Goal: Task Accomplishment & Management: Complete application form

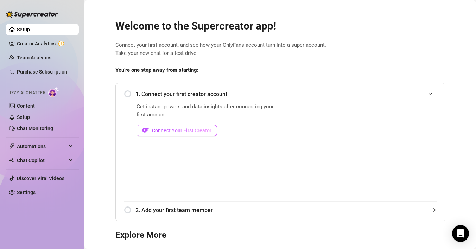
click at [176, 130] on span "Connect Your First Creator" at bounding box center [181, 131] width 59 height 6
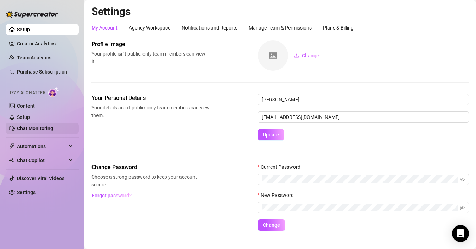
click at [34, 126] on link "Chat Monitoring" at bounding box center [35, 129] width 36 height 6
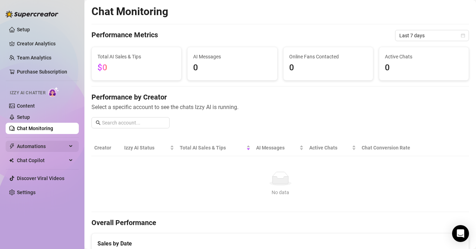
click at [47, 147] on span "Automations" at bounding box center [42, 146] width 50 height 11
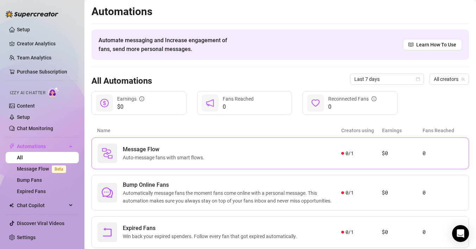
click at [327, 150] on div "Message Flow Auto-message fans with smart flows." at bounding box center [219, 154] width 244 height 20
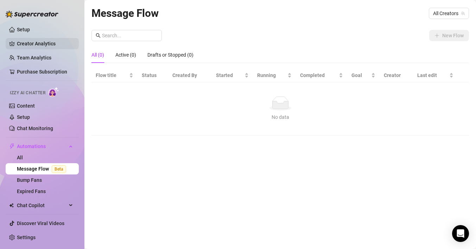
click at [39, 45] on link "Creator Analytics" at bounding box center [45, 43] width 56 height 11
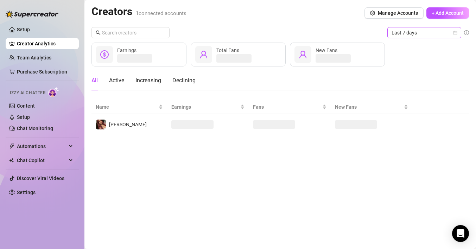
click at [408, 35] on span "Last 7 days" at bounding box center [424, 32] width 65 height 11
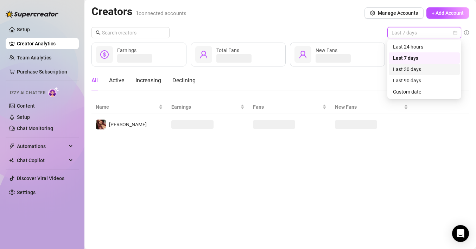
click at [415, 72] on div "Last 30 days" at bounding box center [424, 69] width 63 height 8
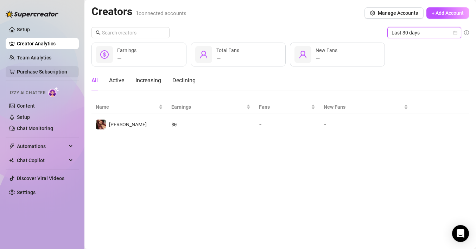
click at [42, 72] on link "Purchase Subscription" at bounding box center [42, 72] width 50 height 6
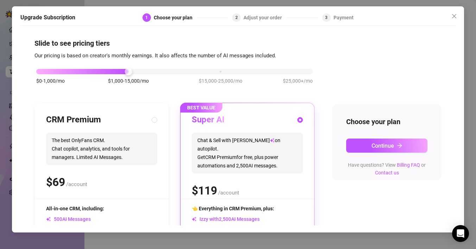
click at [40, 71] on div "$0-1,000/mo $1,000-15,000/mo $15,000-25,000/mo $25,000+/mo" at bounding box center [174, 70] width 277 height 4
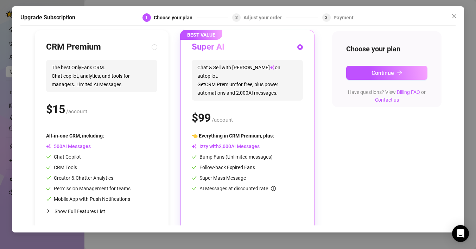
scroll to position [78, 0]
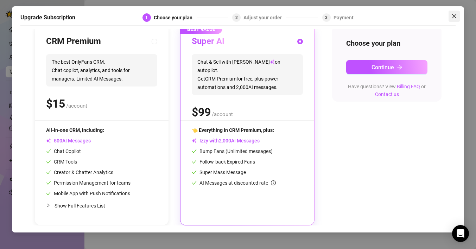
click at [453, 16] on icon "close" at bounding box center [454, 16] width 6 height 6
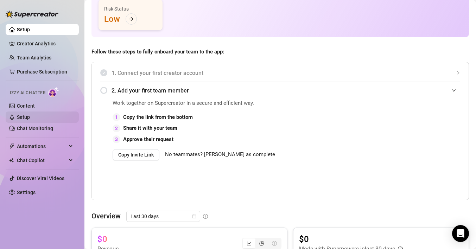
scroll to position [81, 0]
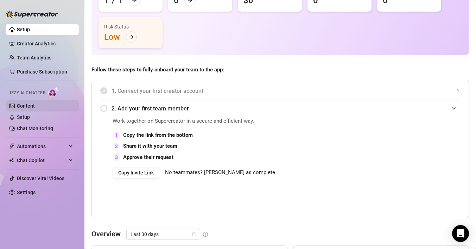
click at [35, 104] on link "Content" at bounding box center [26, 106] width 18 height 6
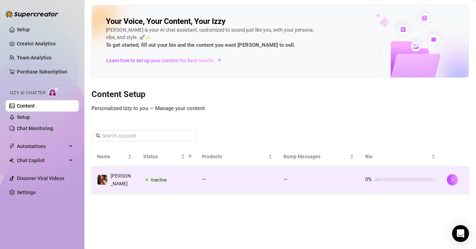
click at [158, 179] on span "Inactive" at bounding box center [159, 179] width 16 height 5
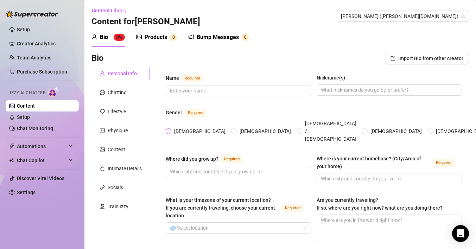
click at [171, 127] on span "[DEMOGRAPHIC_DATA]" at bounding box center [199, 131] width 57 height 8
click at [170, 129] on input "[DEMOGRAPHIC_DATA]" at bounding box center [169, 131] width 3 height 5
radio input "true"
click at [214, 168] on input "Where did you grow up? Required" at bounding box center [237, 172] width 135 height 8
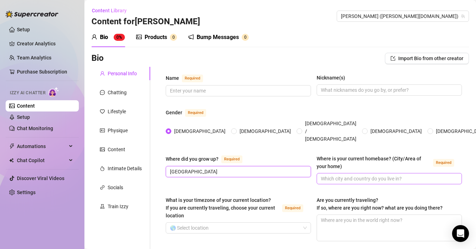
type input "[GEOGRAPHIC_DATA]"
click at [374, 173] on span at bounding box center [389, 178] width 145 height 11
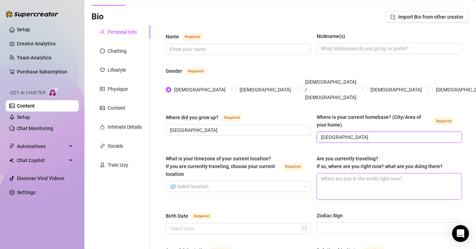
scroll to position [54, 0]
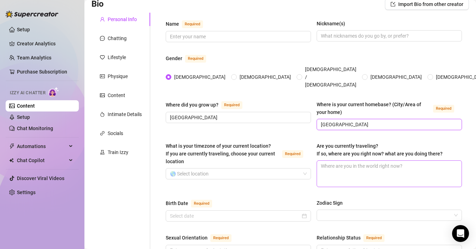
type input "[GEOGRAPHIC_DATA]"
click at [335, 167] on textarea "Are you currently traveling? If so, where are you right now? what are you doing…" at bounding box center [389, 174] width 145 height 26
type textarea "S"
type textarea "E"
type textarea "Eu"
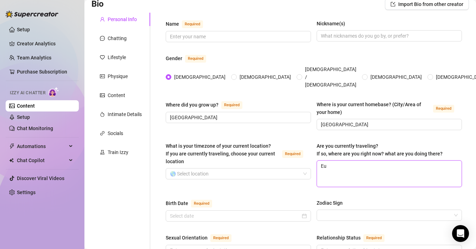
type textarea "Eut"
type textarea "Eur"
type textarea "Euro"
type textarea "Europ"
type textarea "Europe"
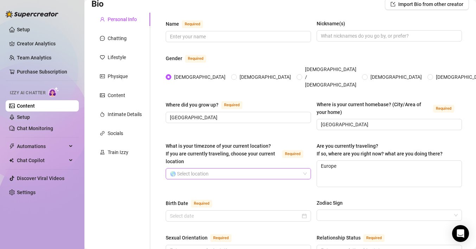
click at [245, 169] on input "What is your timezone of your current location? If you are currently traveling,…" at bounding box center [235, 174] width 131 height 11
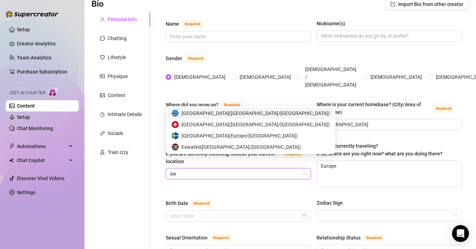
type input "s"
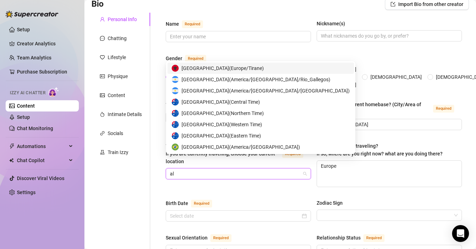
type input "alb"
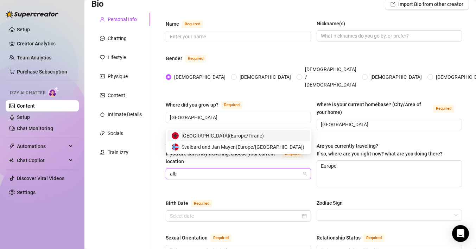
click at [233, 138] on span "[GEOGRAPHIC_DATA] ( [GEOGRAPHIC_DATA]/Tirane )" at bounding box center [223, 136] width 82 height 8
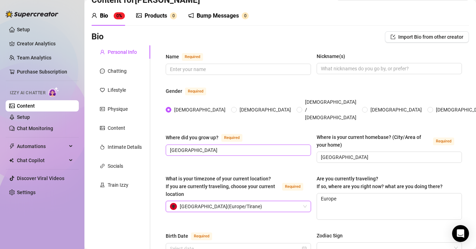
scroll to position [19, 0]
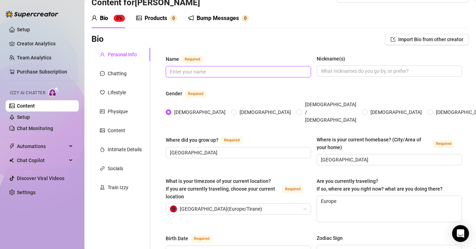
click at [201, 72] on input "Name Required" at bounding box center [237, 72] width 135 height 8
type input "Mackinley"
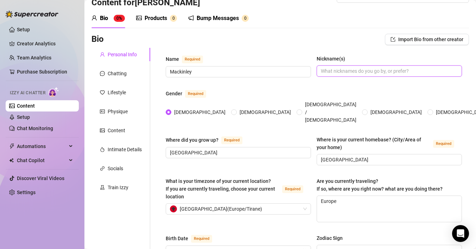
click at [342, 74] on input "Nickname(s)" at bounding box center [388, 71] width 135 height 8
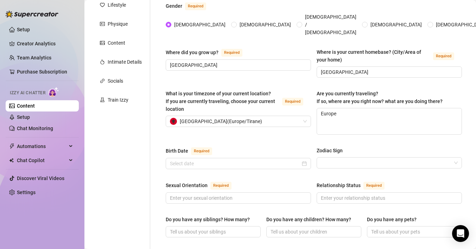
scroll to position [107, 0]
type input "Macky"
click at [201, 159] on input "Birth Date Required" at bounding box center [235, 163] width 131 height 8
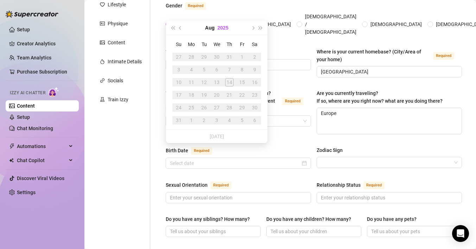
click at [227, 24] on button "2025" at bounding box center [222, 28] width 11 height 14
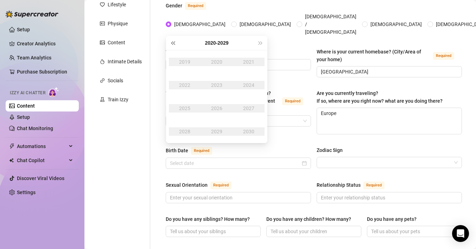
click at [172, 42] on span "Last year (Control + left)" at bounding box center [173, 43] width 4 height 4
click at [172, 43] on span "Last year (Control + left)" at bounding box center [173, 43] width 4 height 4
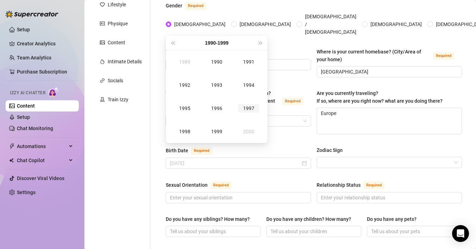
click at [249, 107] on div "1997" at bounding box center [248, 108] width 21 height 8
click at [189, 84] on div "Apr" at bounding box center [184, 85] width 21 height 8
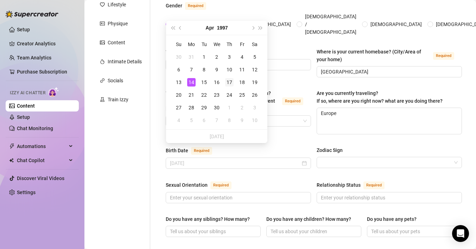
type input "[DATE]"
click at [228, 83] on div "17" at bounding box center [229, 82] width 8 height 8
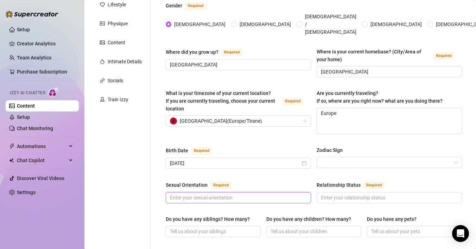
click at [209, 194] on input "Sexual Orientation Required" at bounding box center [237, 198] width 135 height 8
type input "f"
type input "straight"
click at [336, 157] on input "Zodiac Sign" at bounding box center [386, 162] width 131 height 11
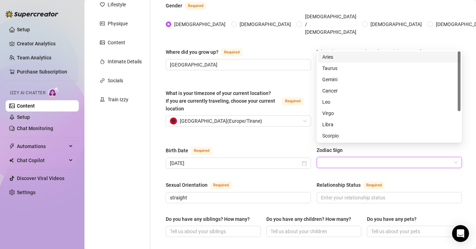
click at [335, 59] on div "Aries" at bounding box center [389, 57] width 134 height 8
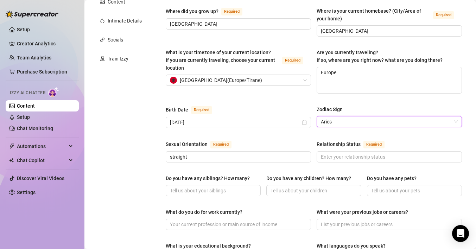
scroll to position [188, 0]
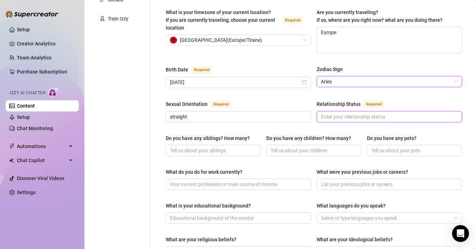
click at [339, 113] on input "Relationship Status Required" at bounding box center [388, 117] width 135 height 8
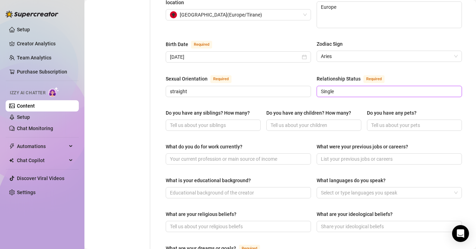
scroll to position [227, 0]
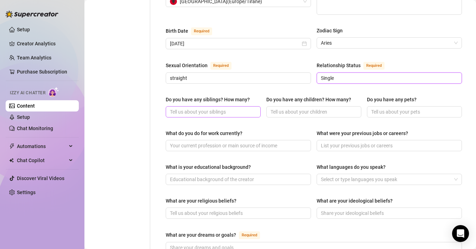
type input "Single"
click at [215, 108] on input "Do you have any siblings? How many?" at bounding box center [212, 112] width 85 height 8
type input "1"
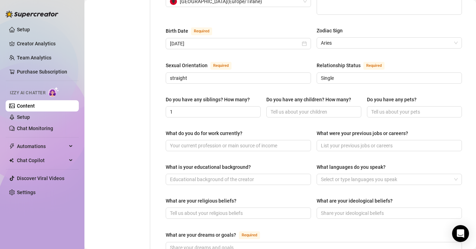
click at [265, 96] on div "Do you have any siblings? How many? 1 Do you have any children? How many? Do yo…" at bounding box center [314, 110] width 296 height 28
click at [274, 108] on input "Do you have any children? How many?" at bounding box center [313, 112] width 85 height 8
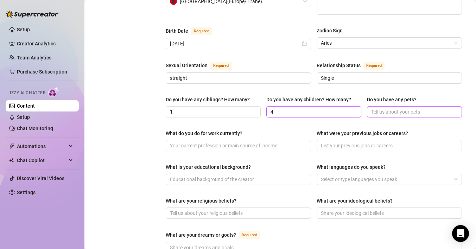
type input "4"
click at [401, 108] on input "Do you have any pets?" at bounding box center [413, 112] width 85 height 8
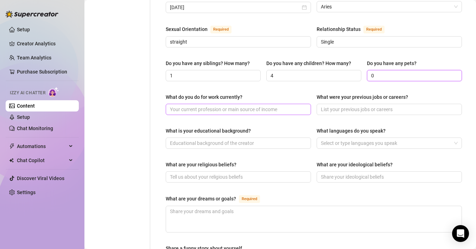
scroll to position [264, 0]
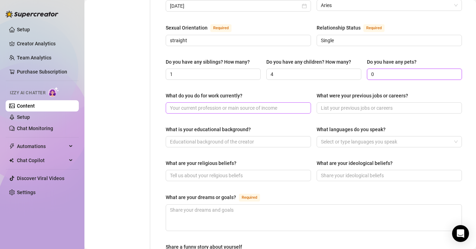
type input "0"
click at [221, 104] on input "What do you do for work currently?" at bounding box center [237, 108] width 135 height 8
type input "Tattooing"
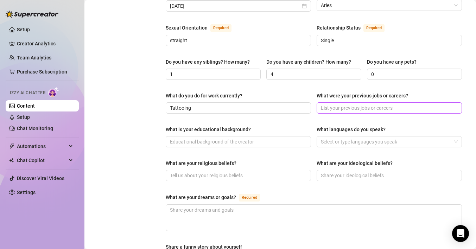
click at [354, 102] on span at bounding box center [389, 107] width 145 height 11
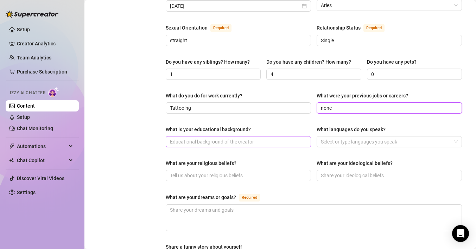
type input "none"
click at [214, 138] on input "What is your educational background?" at bounding box center [237, 142] width 135 height 8
type input "Graduated"
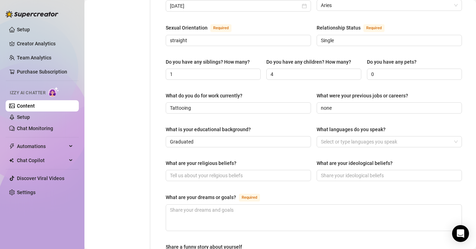
click at [337, 137] on div "What is your educational background? Graduated What languages do you speak? Sel…" at bounding box center [314, 140] width 296 height 28
click at [337, 137] on div at bounding box center [385, 142] width 135 height 10
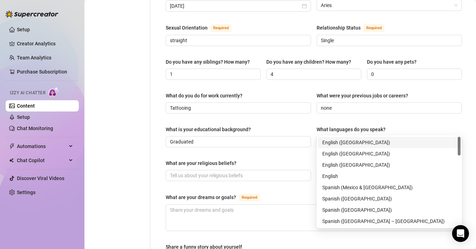
click at [342, 141] on div "English ([GEOGRAPHIC_DATA])" at bounding box center [389, 143] width 134 height 8
click at [329, 158] on div "English ([GEOGRAPHIC_DATA])" at bounding box center [389, 153] width 143 height 11
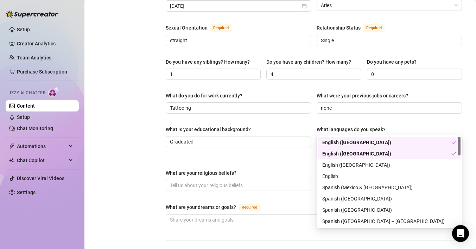
click at [339, 153] on div "English ([GEOGRAPHIC_DATA])" at bounding box center [386, 154] width 129 height 8
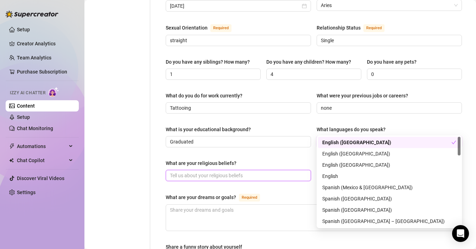
click at [210, 172] on input "What are your religious beliefs?" at bounding box center [237, 176] width 135 height 8
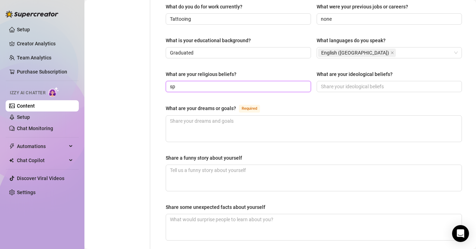
scroll to position [358, 0]
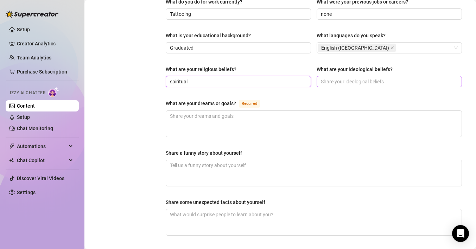
type input "spiritual"
click at [350, 78] on input "What are your ideological beliefs?" at bounding box center [388, 82] width 135 height 8
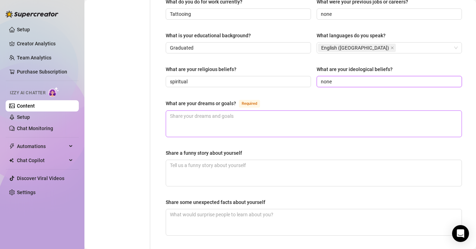
type input "none"
click at [195, 111] on textarea "What are your dreams or goals? Required" at bounding box center [314, 124] width 296 height 26
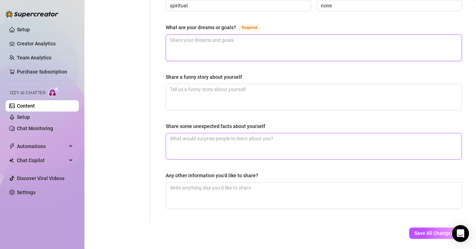
scroll to position [428, 0]
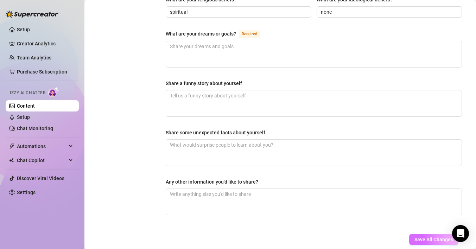
click at [435, 237] on span "Save All Changes" at bounding box center [434, 240] width 39 height 6
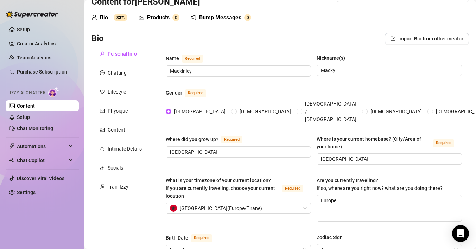
scroll to position [0, 0]
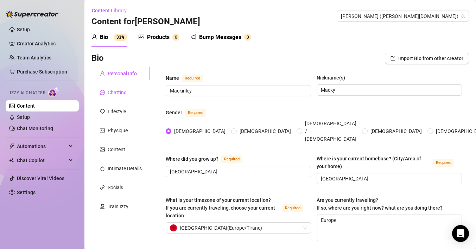
click at [120, 89] on div "Chatting" at bounding box center [117, 93] width 19 height 8
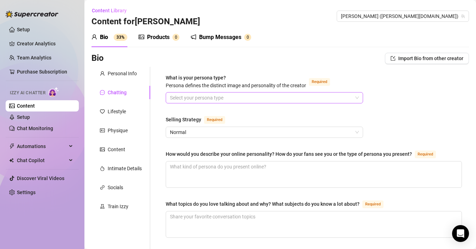
click at [194, 99] on input "What is your persona type? [PERSON_NAME] defines the distinct image and persona…" at bounding box center [261, 98] width 183 height 11
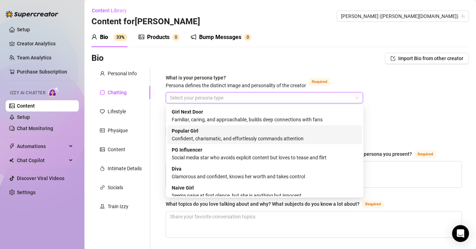
click at [211, 134] on div "Popular Girl Confident, charismatic, and effortlessly commands attention" at bounding box center [265, 134] width 186 height 15
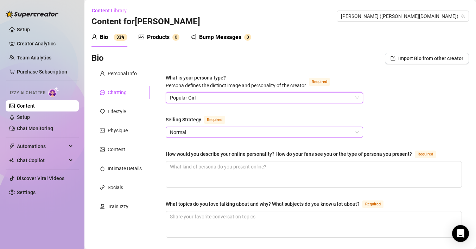
click at [200, 130] on span "Normal" at bounding box center [264, 132] width 189 height 11
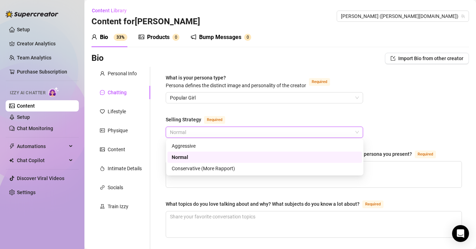
click at [200, 156] on div "Normal" at bounding box center [265, 157] width 186 height 8
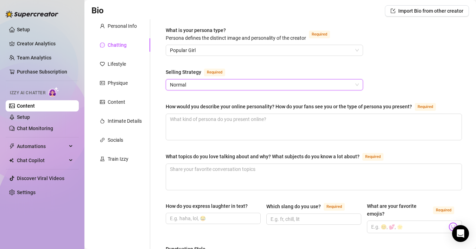
scroll to position [52, 0]
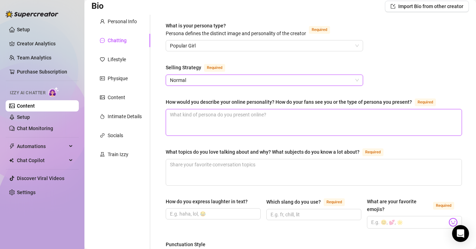
click at [194, 121] on textarea "How would you describe your online personality? How do your fans see you or the…" at bounding box center [314, 122] width 296 height 26
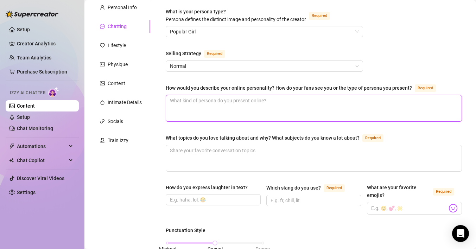
scroll to position [68, 0]
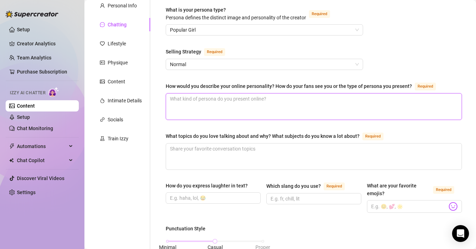
type textarea "c"
type textarea "ca"
type textarea "car"
type textarea "[PERSON_NAME]"
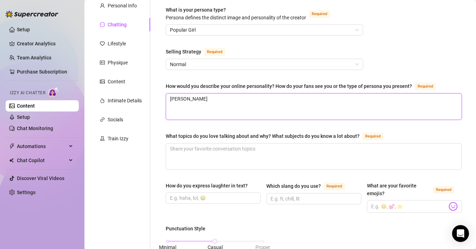
type textarea "caring"
type textarea "caring,"
type textarea "caring, e"
type textarea "caring, et"
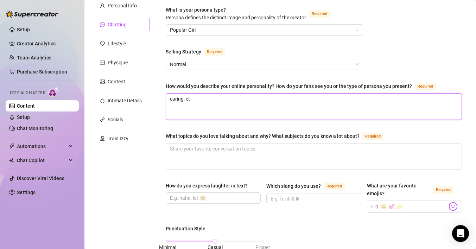
type textarea "caring, ett"
type textarea "caring, et"
type textarea "caring, e"
type textarea "caring,"
type textarea "caring, a"
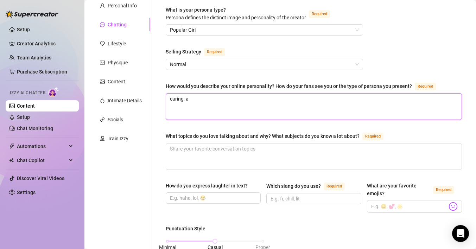
type textarea "caring, at"
type textarea "caring, att"
type textarea "caring, atte"
type textarea "caring, attent"
type textarea "caring, attenti"
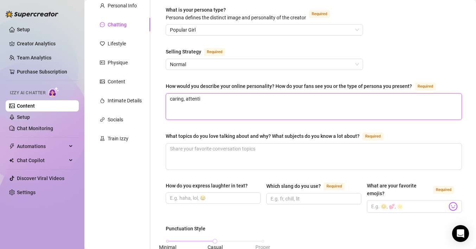
type textarea "caring, attentiv"
type textarea "caring, attentivee"
type textarea "caring, attentive"
type textarea "caring, attentive,"
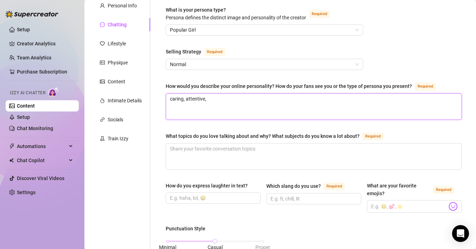
type textarea "caring, attentive, s"
type textarea "caring, attentive,"
type textarea "caring, attentive, o"
type textarea "caring, attentive, op"
type textarea "caring, attentive, ope"
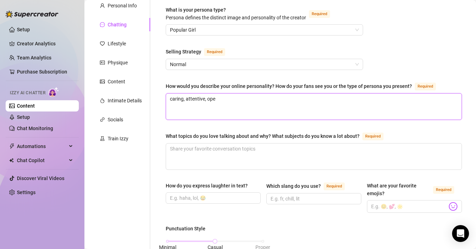
type textarea "caring, attentive, open"
type textarea "caring, attentive, open m"
type textarea "caring, attentive, open mi"
type textarea "caring, attentive, open min"
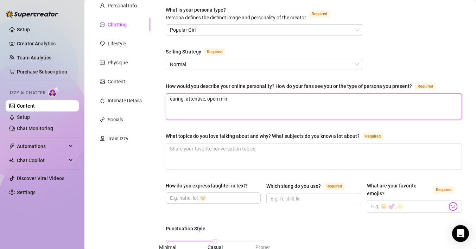
type textarea "caring, attentive, open mind"
type textarea "caring, attentive, open minde"
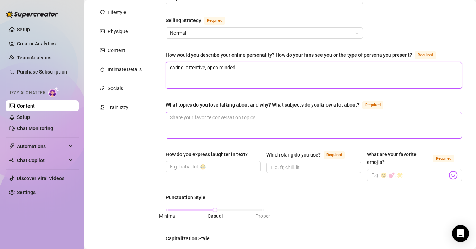
type textarea "caring, attentive, open minded"
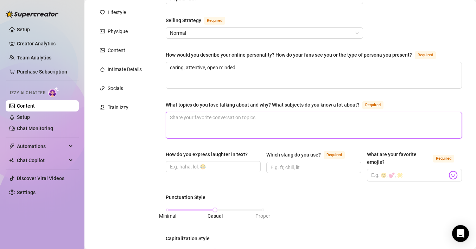
click at [212, 119] on textarea "What topics do you love talking about and why? What subjects do you know a lot …" at bounding box center [314, 125] width 296 height 26
type textarea "k"
type textarea "ki"
type textarea "kin"
type textarea "kinks"
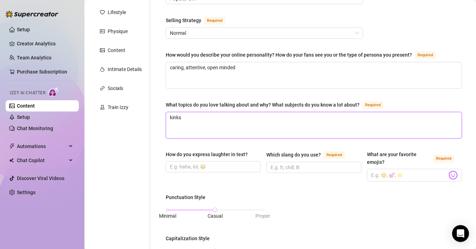
type textarea "kinks a"
type textarea "kinks an"
type textarea "kinks and"
type textarea "kinks and f"
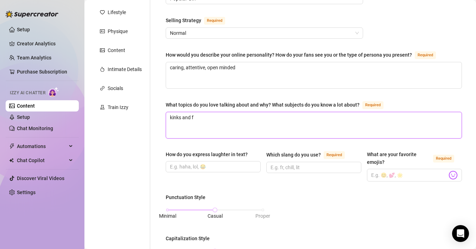
type textarea "kinks and fe"
type textarea "kinks and fet"
type textarea "kinks and feti"
type textarea "kinks and fetis"
type textarea "kinks and fetish"
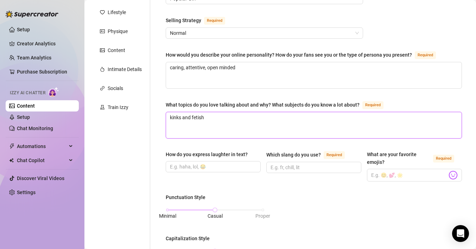
type textarea "kinks and fetishe"
type textarea "kinks and fetishes"
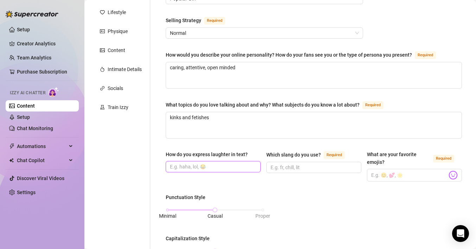
click at [215, 166] on input "How do you express laughter in text?" at bounding box center [212, 167] width 85 height 8
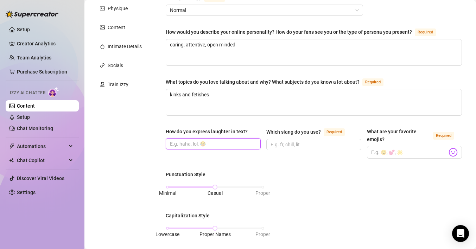
scroll to position [132, 0]
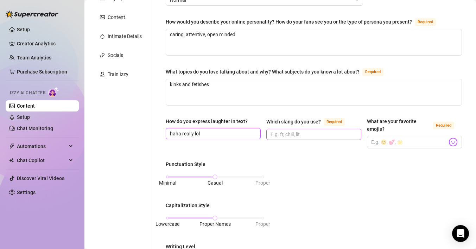
type input "haha really lol"
click at [306, 137] on input "Which slang do you use? Required" at bounding box center [313, 135] width 85 height 8
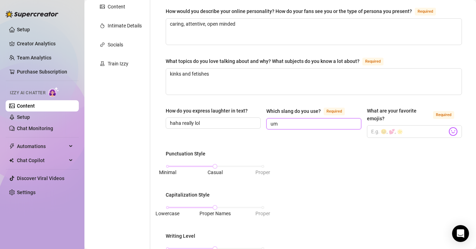
type input "u"
type input "fr"
click at [391, 130] on input "What are your favorite emojis? Required" at bounding box center [409, 131] width 76 height 9
click at [453, 140] on div "☝️ Pick an emoji…" at bounding box center [410, 146] width 124 height 13
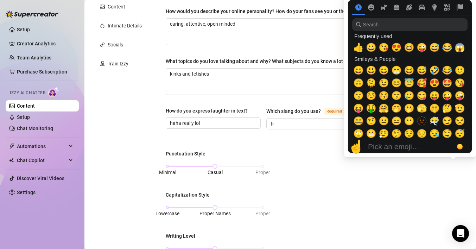
click at [458, 140] on div "☝️ Pick an emoji…" at bounding box center [410, 146] width 124 height 13
click at [383, 97] on span "😚" at bounding box center [384, 96] width 11 height 10
click at [383, 84] on span "😉" at bounding box center [384, 83] width 11 height 10
click at [422, 95] on span "😋" at bounding box center [422, 96] width 11 height 10
click at [436, 83] on span "😍" at bounding box center [434, 83] width 11 height 10
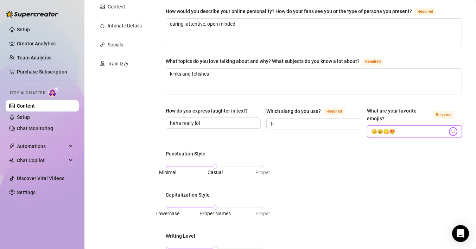
type input "😚😉😋😍"
click at [449, 132] on body "Setup Creator Analytics Team Analytics Purchase Subscription Izzy AI Chatter Co…" at bounding box center [238, 124] width 476 height 249
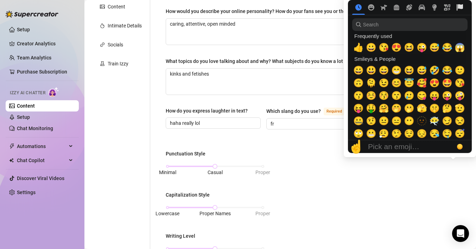
click at [459, 7] on icon "Flags" at bounding box center [460, 7] width 6 height 6
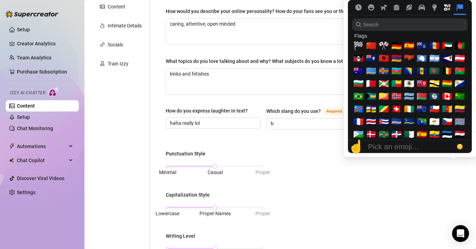
click at [446, 7] on icon "Symbols" at bounding box center [447, 7] width 6 height 6
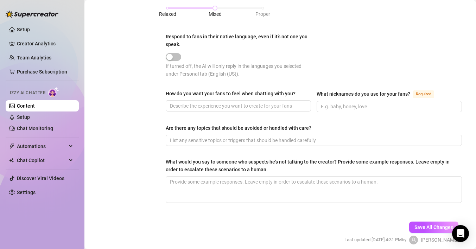
scroll to position [385, 0]
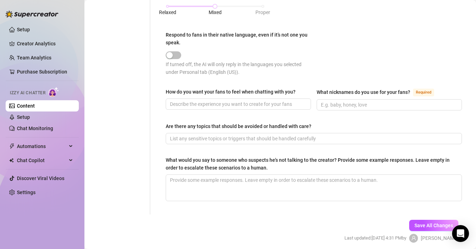
click at [194, 109] on div "How do you want your fans to feel when chatting with you? What nicknames do you…" at bounding box center [314, 102] width 296 height 29
click at [194, 106] on input "How do you want your fans to feel when chatting with you?" at bounding box center [237, 104] width 135 height 8
type input "warm and welcome and heard"
click at [363, 102] on input "What nicknames do you use for your fans? Required" at bounding box center [388, 105] width 135 height 8
type input "n"
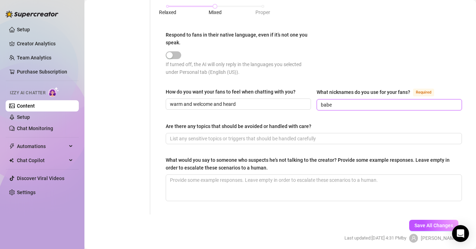
scroll to position [403, 0]
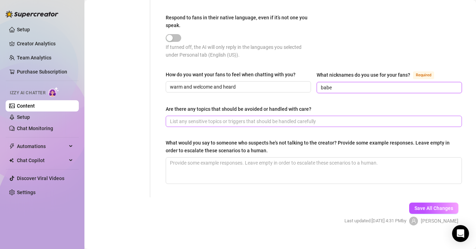
type input "babe"
click at [278, 118] on input "Are there any topics that should be avoided or handled with care?" at bounding box center [313, 122] width 286 height 8
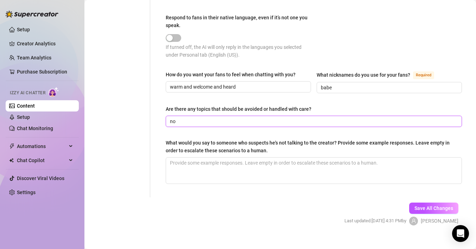
type input "n"
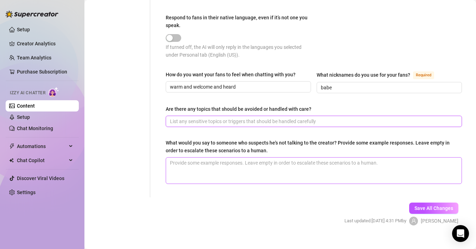
scroll to position [411, 0]
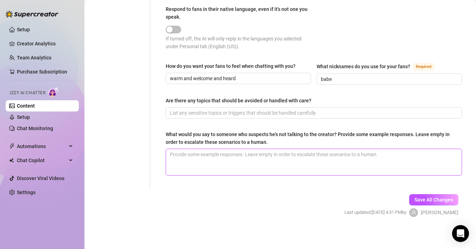
click at [299, 157] on textarea "What would you say to someone who suspects he's not talking to the creator? Pro…" at bounding box center [314, 162] width 296 height 26
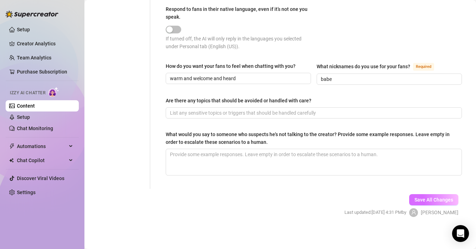
click at [420, 198] on span "Save All Changes" at bounding box center [434, 200] width 39 height 6
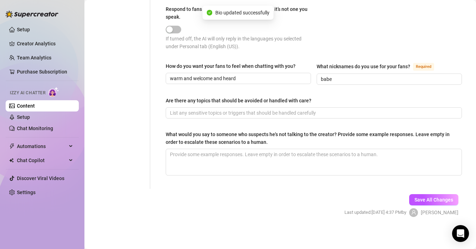
type textarea "kinks and fetishes"
type input "haha really lol"
type input "warm and welcome and heard"
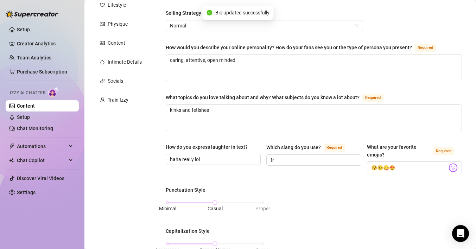
scroll to position [0, 0]
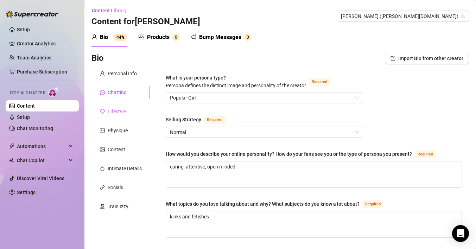
click at [126, 111] on div "Lifestyle" at bounding box center [120, 111] width 59 height 13
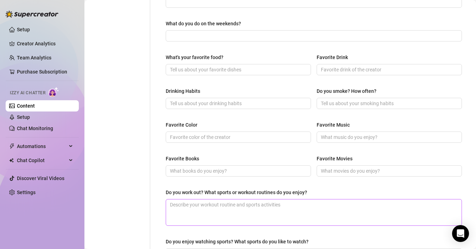
scroll to position [247, 0]
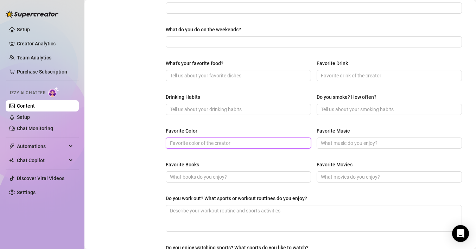
click at [208, 139] on input "Favorite Color" at bounding box center [237, 143] width 135 height 8
type input "Pink"
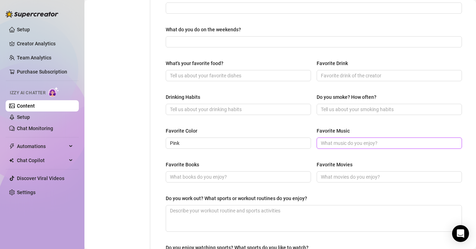
click at [349, 142] on input "Favorite Music" at bounding box center [388, 143] width 135 height 8
type input "R"
type input "H"
type input "Rap"
click at [334, 74] on input "Favorite Drink" at bounding box center [388, 76] width 135 height 8
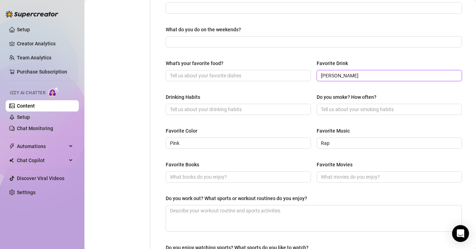
type input "[PERSON_NAME]"
